Goal: Information Seeking & Learning: Learn about a topic

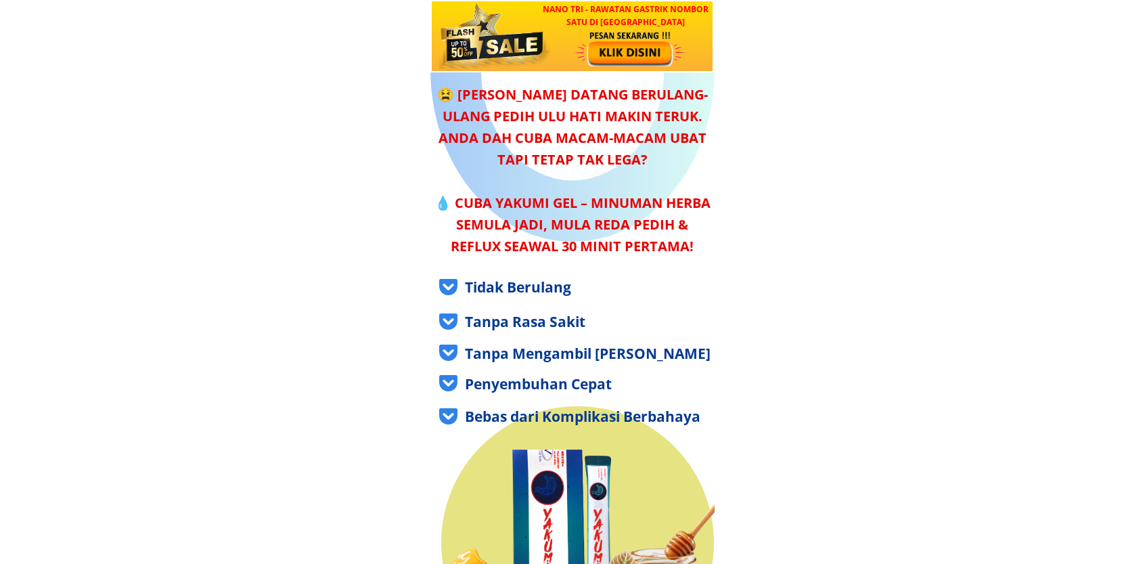
drag, startPoint x: 457, startPoint y: 31, endPoint x: 350, endPoint y: 51, distance: 108.7
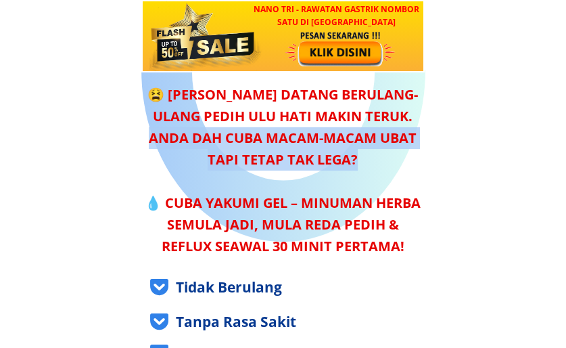
drag, startPoint x: 148, startPoint y: 139, endPoint x: 376, endPoint y: 168, distance: 229.8
click at [376, 168] on div "😫 [PERSON_NAME] datang berulang-ulang pedih ulu hati makin teruk. Anda dah cuba…" at bounding box center [282, 170] width 283 height 173
copy div "Anda dah cuba macam-macam ubat tapi tetap tak lega?"
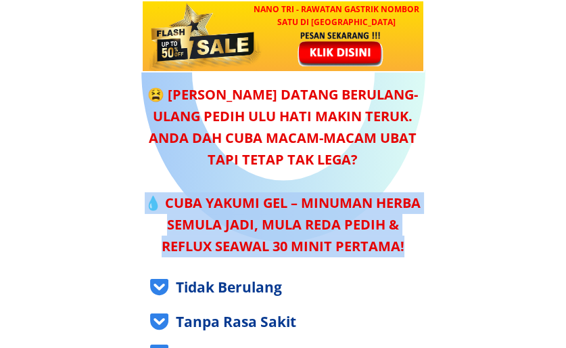
drag, startPoint x: 405, startPoint y: 250, endPoint x: 148, endPoint y: 204, distance: 260.5
click at [148, 204] on div "😫 [PERSON_NAME] datang berulang-ulang pedih ulu hati makin teruk. Anda dah cuba…" at bounding box center [282, 170] width 283 height 173
drag, startPoint x: 403, startPoint y: 246, endPoint x: 145, endPoint y: 206, distance: 260.1
click at [145, 206] on div "😫 [PERSON_NAME] datang berulang-ulang pedih ulu hati makin teruk. Anda dah cuba…" at bounding box center [282, 170] width 283 height 173
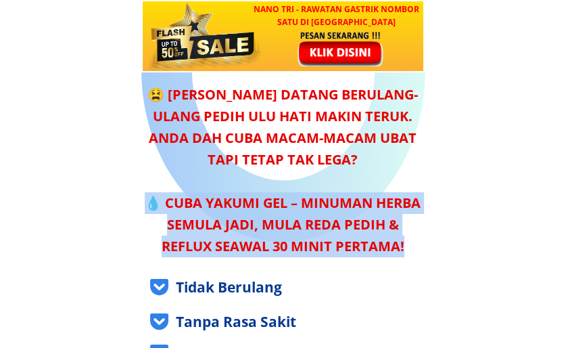
copy div "💧 Cuba Yakumi Gel – minuman herba semula jadi, mula reda pedih & reflux seawal …"
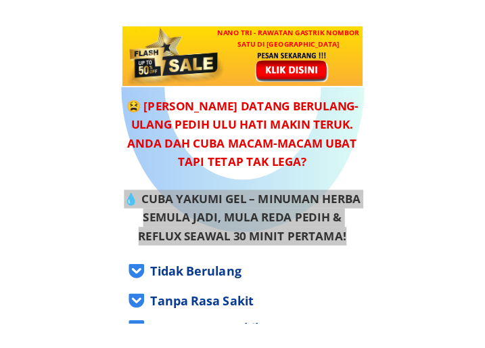
scroll to position [68, 0]
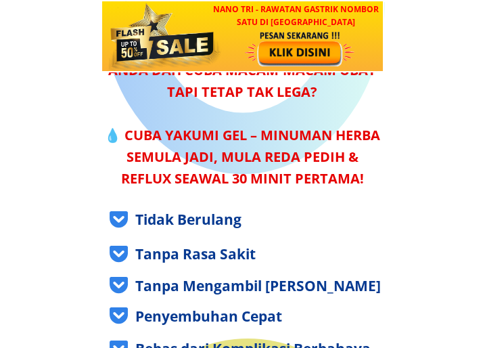
scroll to position [135, 0]
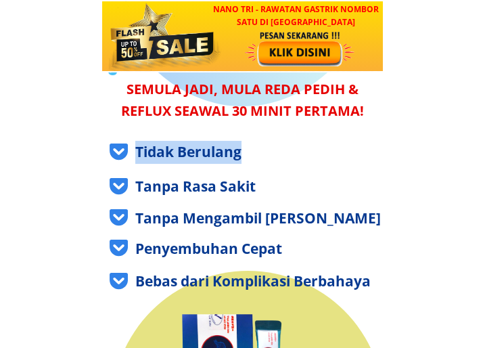
drag, startPoint x: 253, startPoint y: 145, endPoint x: 131, endPoint y: 154, distance: 122.8
click at [131, 154] on div "Tidak Berulang" at bounding box center [253, 152] width 287 height 23
copy div "Tidak Berulang"
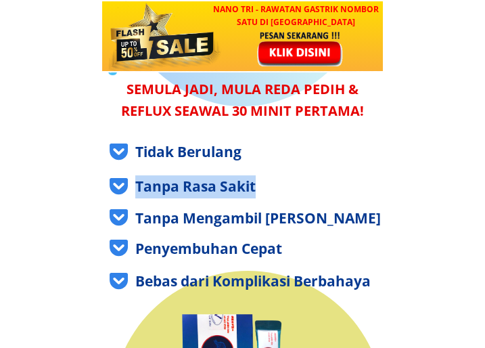
drag, startPoint x: 223, startPoint y: 193, endPoint x: 136, endPoint y: 190, distance: 87.3
click at [136, 190] on div "Tanpa Rasa Sakit" at bounding box center [265, 186] width 261 height 23
copy div "Tanpa Rasa Sakit"
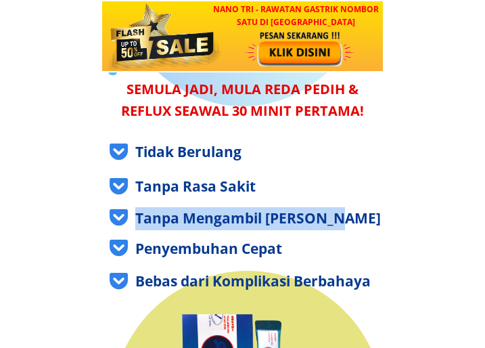
drag, startPoint x: 350, startPoint y: 223, endPoint x: 135, endPoint y: 221, distance: 214.5
click at [135, 221] on div "Tanpa Mengambil [PERSON_NAME]" at bounding box center [265, 218] width 261 height 23
copy div "Tanpa Mengambil [PERSON_NAME]"
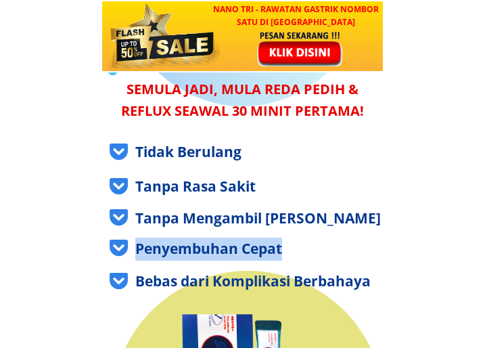
drag, startPoint x: 299, startPoint y: 247, endPoint x: 138, endPoint y: 250, distance: 161.0
click at [138, 250] on div "Penyembuhan Cepat" at bounding box center [265, 248] width 261 height 23
copy div "Penyembuhan Cepat"
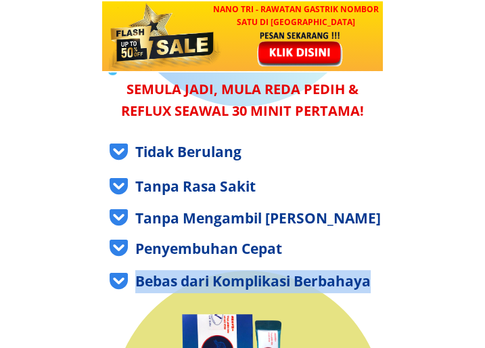
drag, startPoint x: 373, startPoint y: 285, endPoint x: 131, endPoint y: 282, distance: 242.2
click at [131, 282] on div "Bebas dari Komplikasi Berbahaya" at bounding box center [253, 281] width 287 height 23
copy div "Bebas dari Komplikasi Berbahaya"
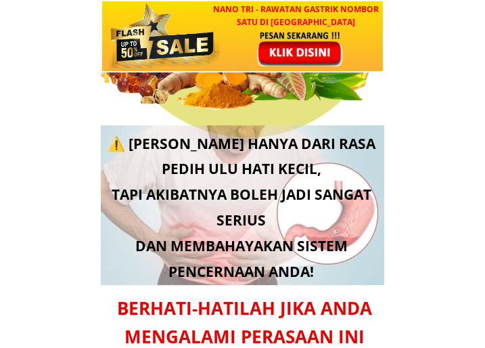
scroll to position [676, 0]
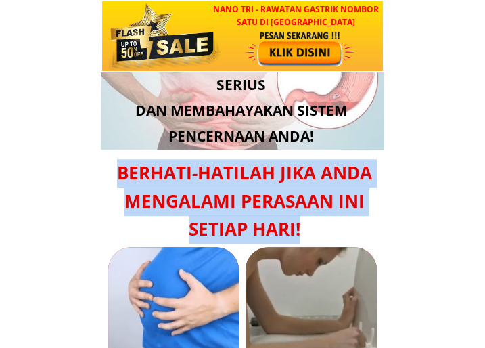
drag, startPoint x: 118, startPoint y: 164, endPoint x: 309, endPoint y: 235, distance: 203.3
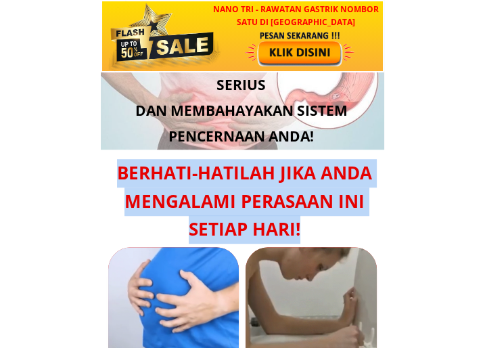
click at [309, 235] on div "Berhati-hatilah jika anda mengalami perasaan ini setiap hari!" at bounding box center [244, 201] width 261 height 85
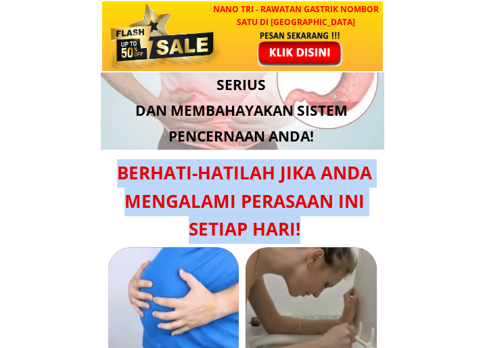
copy div "Berhati-hatilah jika anda mengalami perasaan ini setiap hari!"
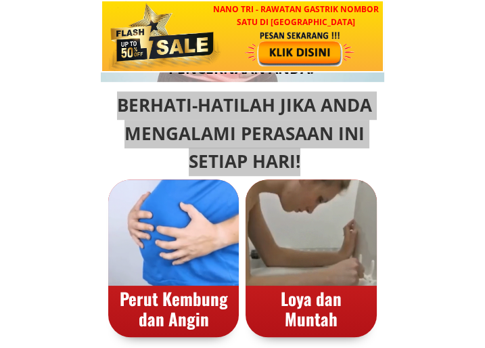
scroll to position [879, 0]
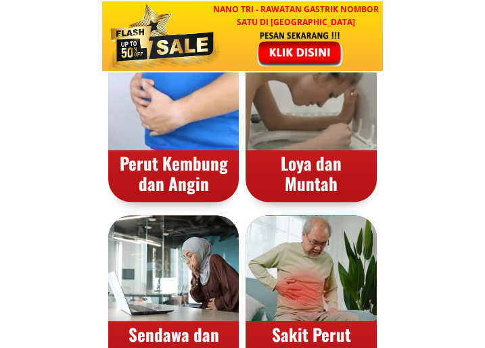
drag, startPoint x: 160, startPoint y: 262, endPoint x: 154, endPoint y: 273, distance: 12.8
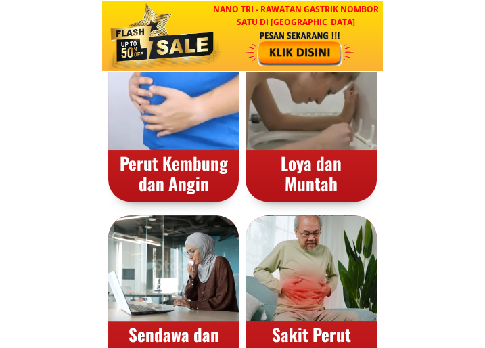
drag, startPoint x: 154, startPoint y: 273, endPoint x: 325, endPoint y: 278, distance: 171.2
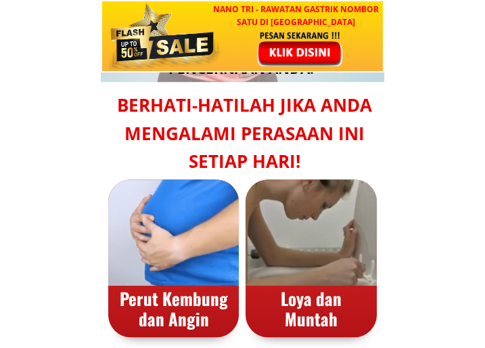
scroll to position [812, 0]
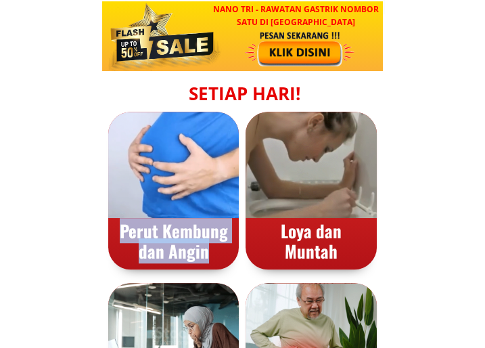
drag, startPoint x: 211, startPoint y: 251, endPoint x: 120, endPoint y: 236, distance: 91.9
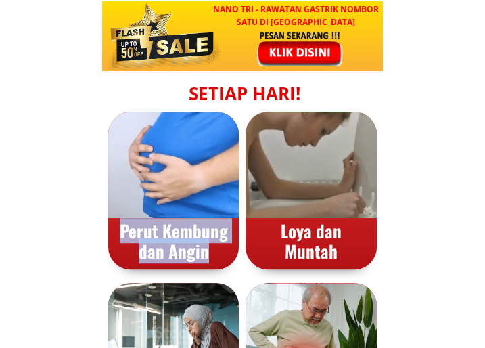
click at [120, 236] on div "Perut Kembung dan Angin" at bounding box center [173, 241] width 131 height 41
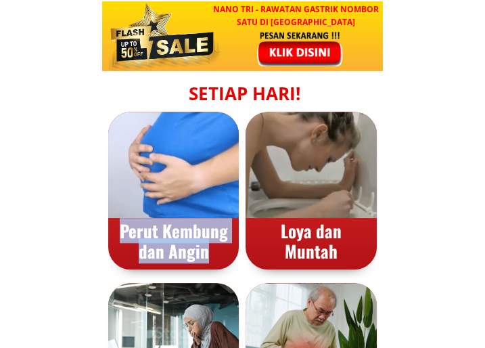
copy div "Perut Kembung dan Angin"
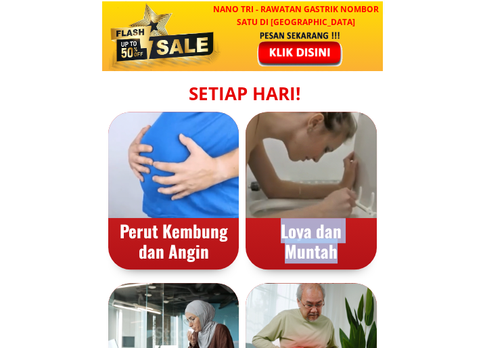
copy div "Loya dan Muntah"
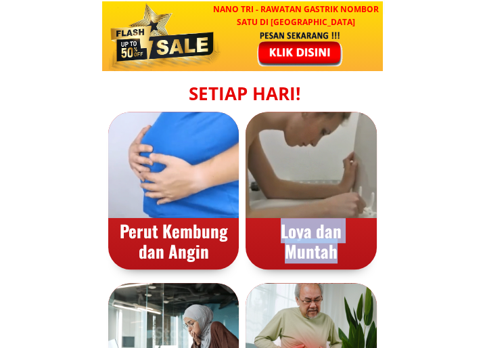
drag, startPoint x: 339, startPoint y: 255, endPoint x: 269, endPoint y: 230, distance: 74.0
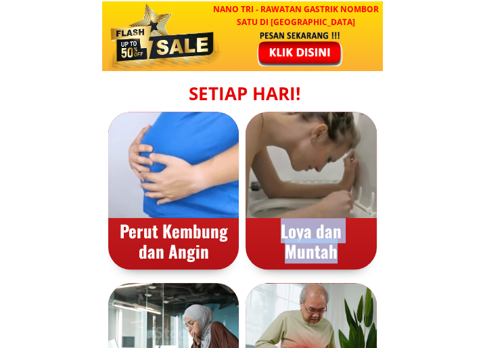
click at [269, 230] on div "Loya dan Muntah" at bounding box center [311, 241] width 131 height 41
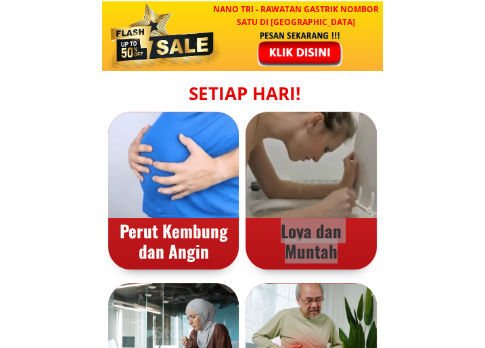
scroll to position [947, 0]
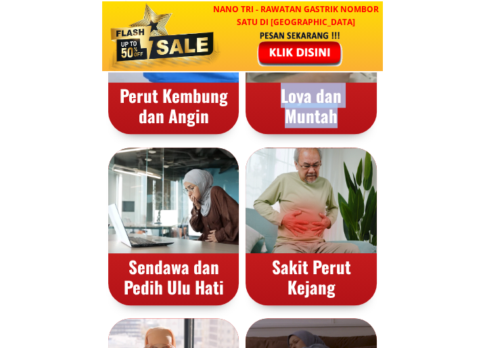
drag, startPoint x: 225, startPoint y: 292, endPoint x: 78, endPoint y: 254, distance: 151.4
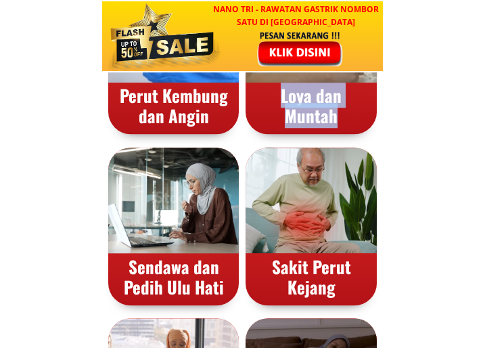
click at [156, 277] on div "Sendawa dan Pedih Ulu Hati" at bounding box center [173, 276] width 131 height 41
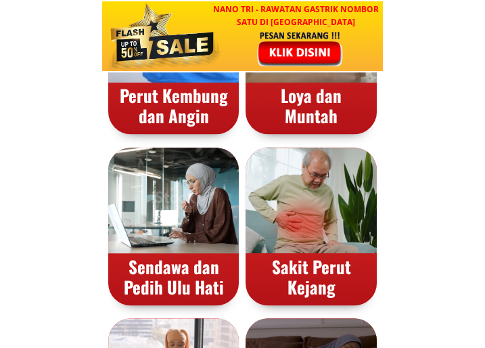
drag, startPoint x: 227, startPoint y: 288, endPoint x: 122, endPoint y: 271, distance: 106.3
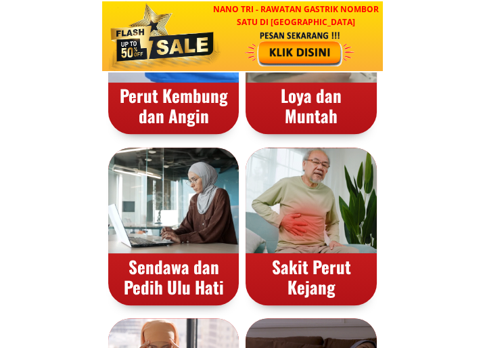
click at [122, 271] on div "Sendawa dan Pedih Ulu Hati" at bounding box center [173, 276] width 131 height 41
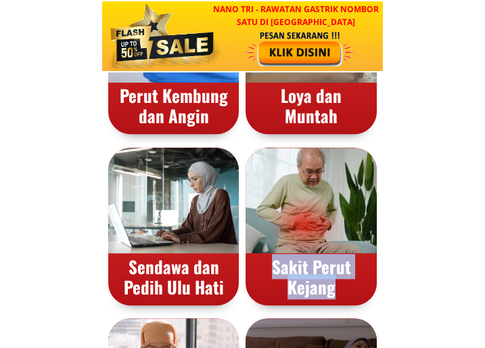
drag, startPoint x: 338, startPoint y: 288, endPoint x: 264, endPoint y: 265, distance: 78.1
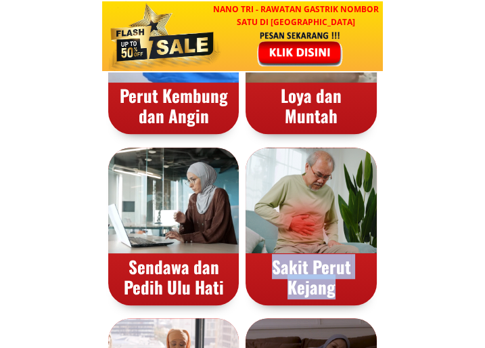
click at [264, 265] on div "Sakit Perut Kejang" at bounding box center [311, 276] width 131 height 41
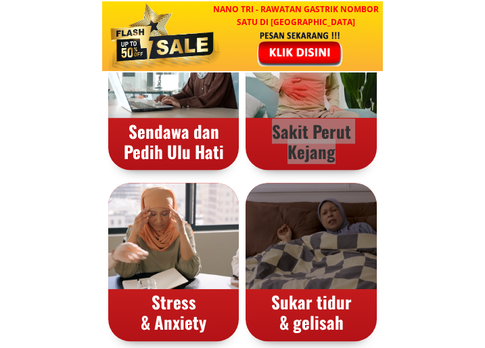
scroll to position [1150, 0]
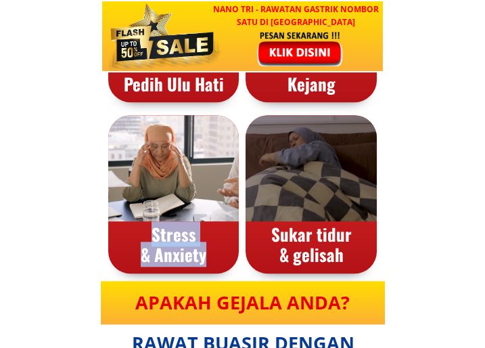
drag, startPoint x: 211, startPoint y: 256, endPoint x: 141, endPoint y: 236, distance: 73.2
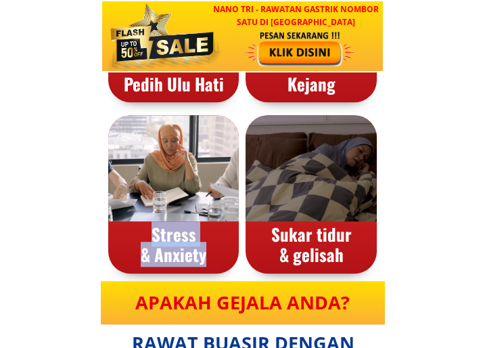
click at [141, 236] on div "Stress & Anxiety" at bounding box center [173, 244] width 131 height 41
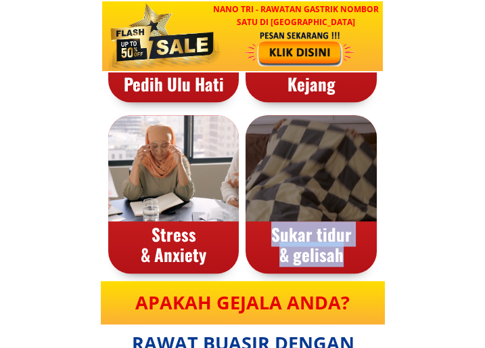
drag, startPoint x: 343, startPoint y: 256, endPoint x: 259, endPoint y: 233, distance: 87.0
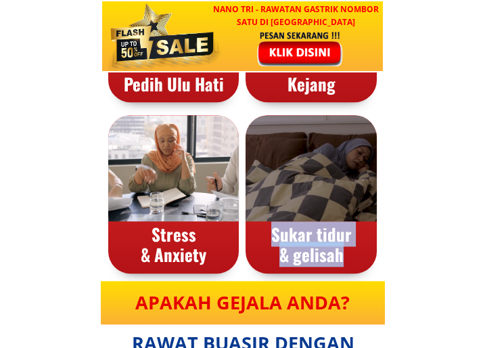
click at [259, 233] on div "Sukar tidur & gelisah" at bounding box center [311, 244] width 131 height 41
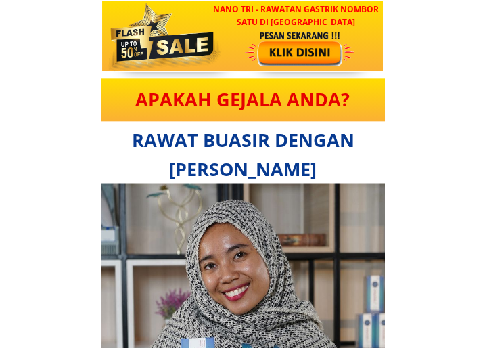
scroll to position [1218, 0]
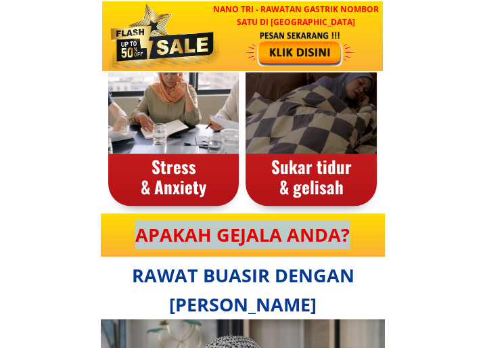
drag, startPoint x: 142, startPoint y: 236, endPoint x: 365, endPoint y: 235, distance: 223.2
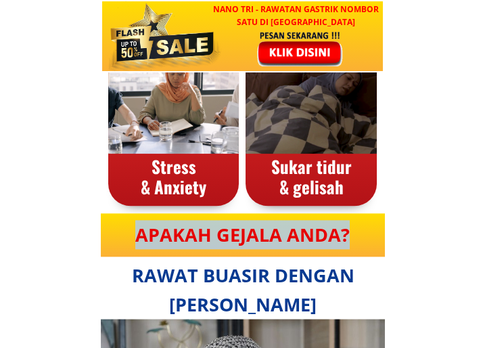
click at [365, 235] on div "Apakah gejala anda?" at bounding box center [242, 234] width 261 height 29
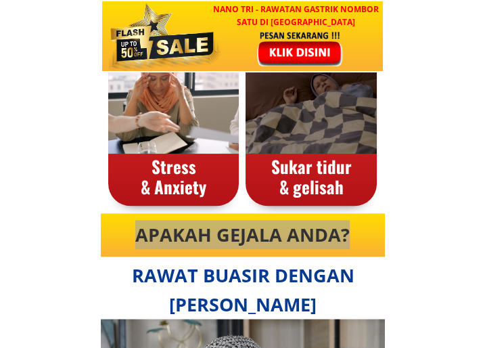
scroll to position [1285, 0]
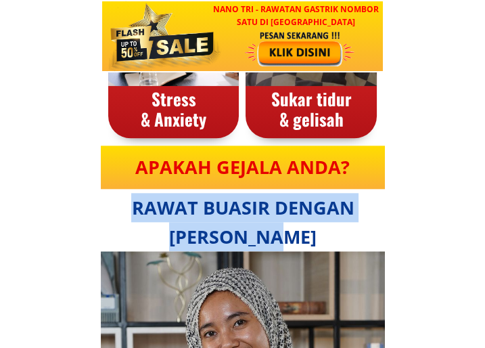
drag, startPoint x: 135, startPoint y: 209, endPoint x: 318, endPoint y: 244, distance: 186.0
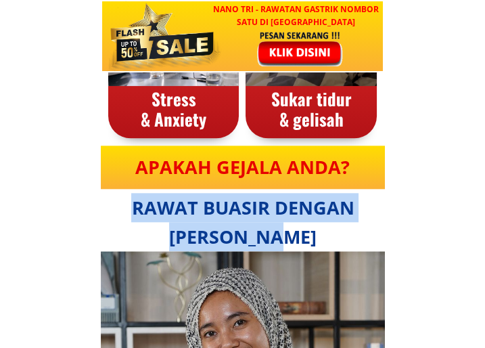
click at [318, 244] on div "Rawat buasir dengan [PERSON_NAME]" at bounding box center [242, 222] width 261 height 58
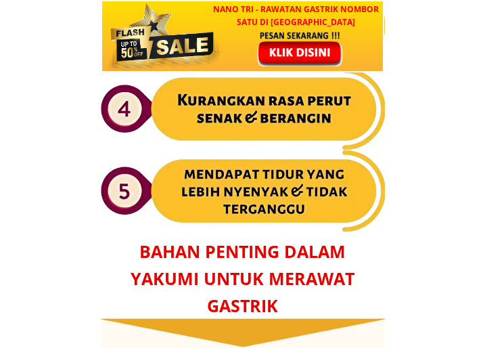
scroll to position [2029, 0]
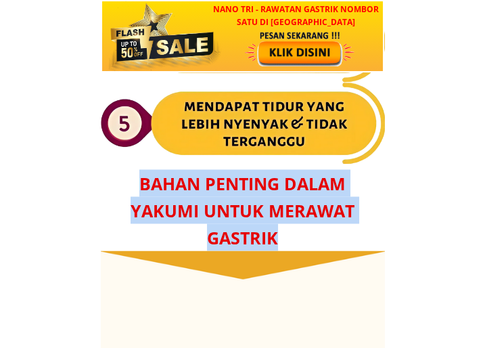
drag, startPoint x: 263, startPoint y: 225, endPoint x: 133, endPoint y: 173, distance: 140.8
click at [133, 173] on div "Bahan penting dalam yakumi untuk merawat gastrik" at bounding box center [242, 209] width 261 height 81
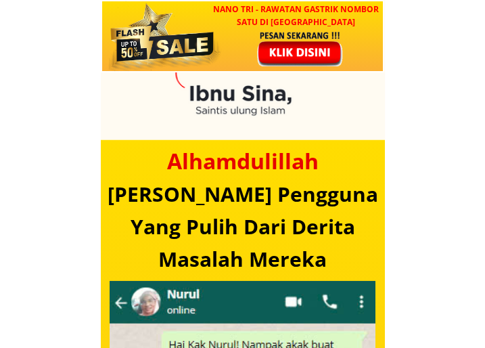
scroll to position [3112, 0]
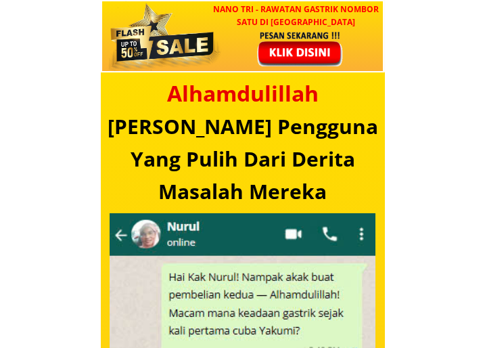
drag, startPoint x: 365, startPoint y: 195, endPoint x: 134, endPoint y: 129, distance: 239.8
click at [134, 129] on h3 "[PERSON_NAME] Pengguna Yang Pulih Dari Derita Masalah Mereka" at bounding box center [243, 158] width 284 height 97
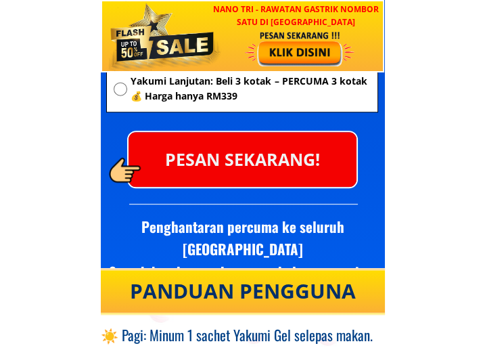
scroll to position [5141, 0]
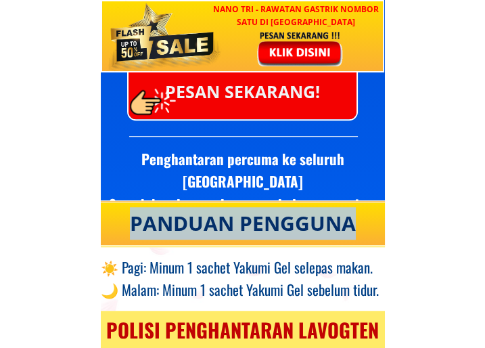
drag, startPoint x: 343, startPoint y: 221, endPoint x: 117, endPoint y: 217, distance: 226.0
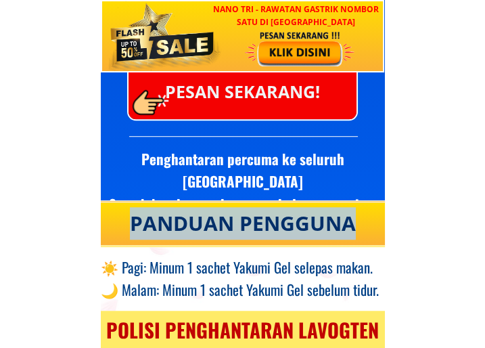
click at [117, 217] on div "PANDUAN PENGGUNA" at bounding box center [243, 223] width 262 height 32
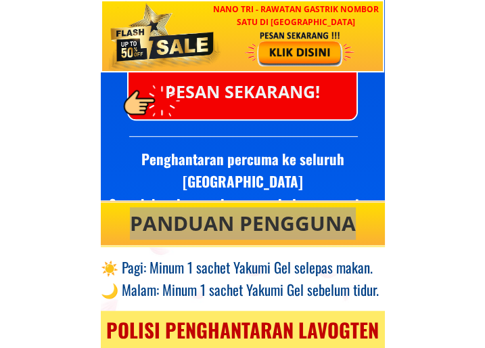
scroll to position [5209, 0]
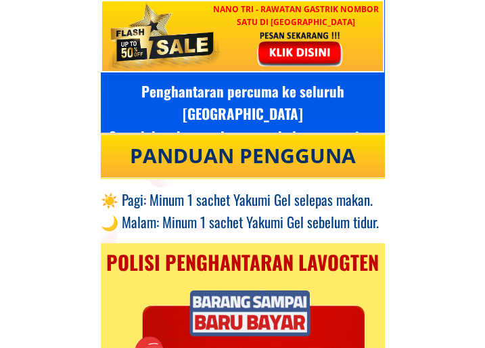
scroll to position [5277, 0]
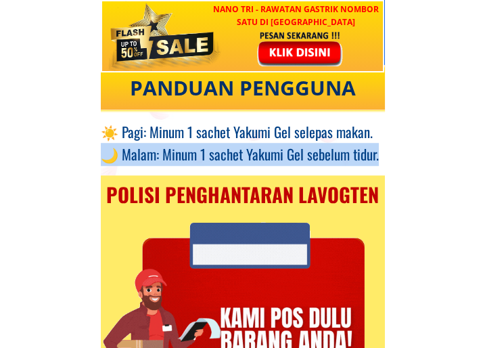
drag, startPoint x: 381, startPoint y: 154, endPoint x: 103, endPoint y: 153, distance: 278.0
click at [103, 153] on div "☀️ Pagi: Minum 1 sachet Yakumi Gel selepas makan. 🌙 Malam: Minum 1 sachet Yakum…" at bounding box center [243, 142] width 284 height 45
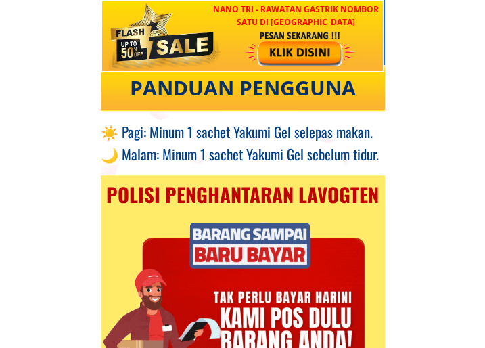
click at [189, 204] on div "polisi penghantaran lavogten" at bounding box center [243, 194] width 284 height 31
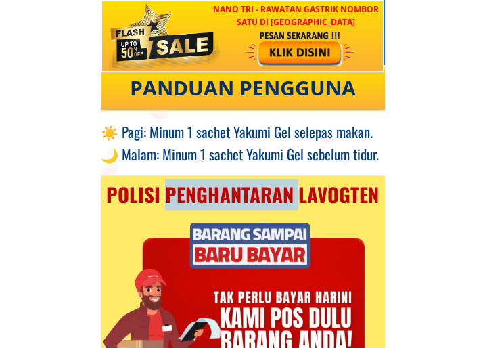
click at [189, 204] on div "polisi penghantaran lavogten" at bounding box center [243, 194] width 284 height 31
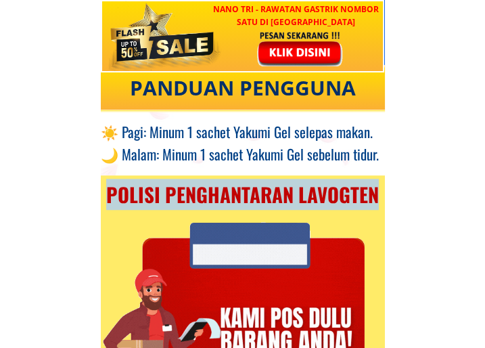
click at [189, 204] on div "polisi penghantaran lavogten" at bounding box center [243, 194] width 284 height 31
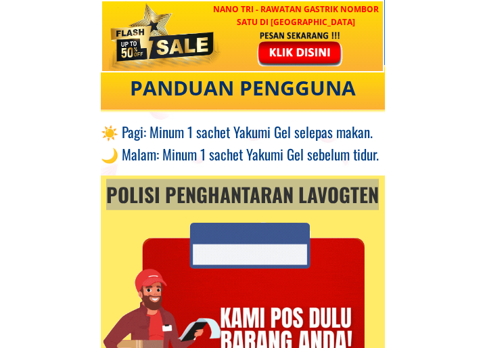
scroll to position [5412, 0]
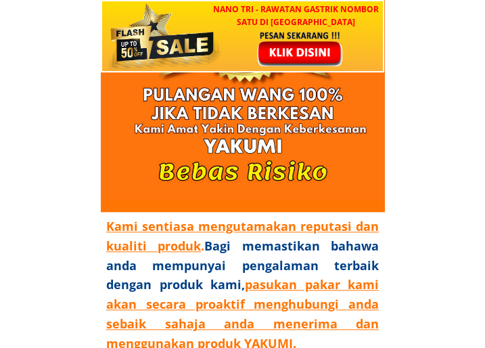
scroll to position [5908, 0]
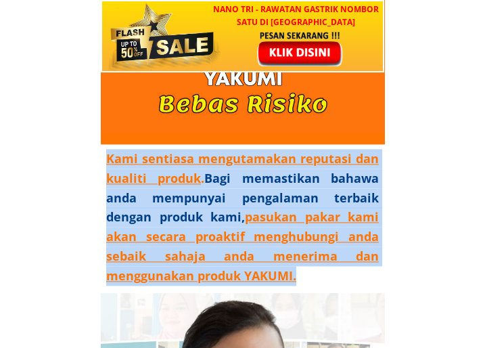
drag, startPoint x: 101, startPoint y: 160, endPoint x: 341, endPoint y: 279, distance: 267.1
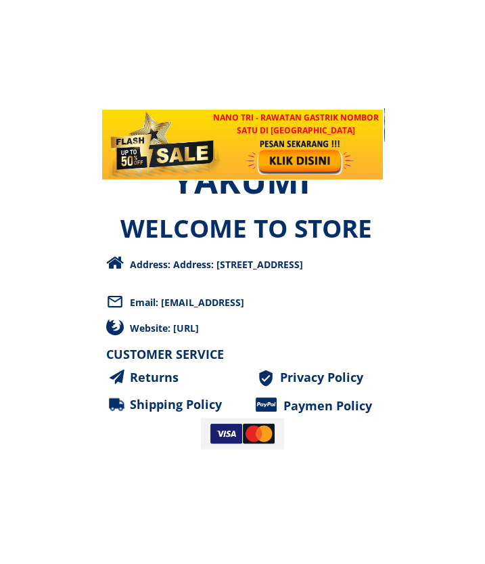
scroll to position [6504, 0]
